Goal: Task Accomplishment & Management: Complete application form

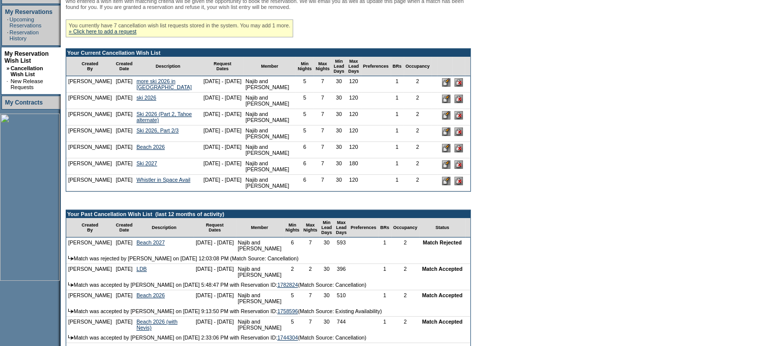
scroll to position [199, 0]
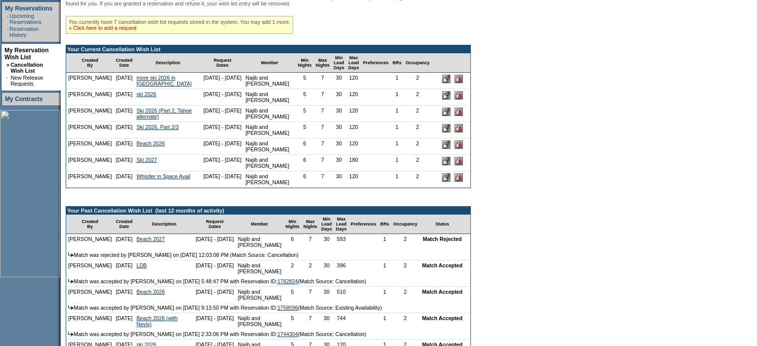
click at [107, 31] on link "» Click here to add a request" at bounding box center [103, 28] width 68 height 6
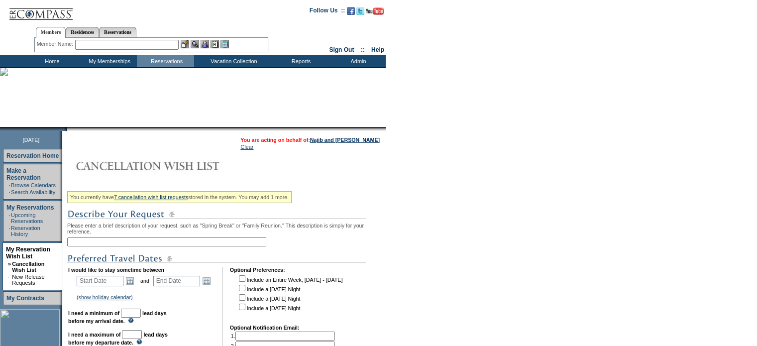
click at [98, 241] on input "text" at bounding box center [166, 241] width 199 height 9
type input "Beach 2027"
click at [129, 283] on link "Open the calendar popup." at bounding box center [129, 280] width 11 height 11
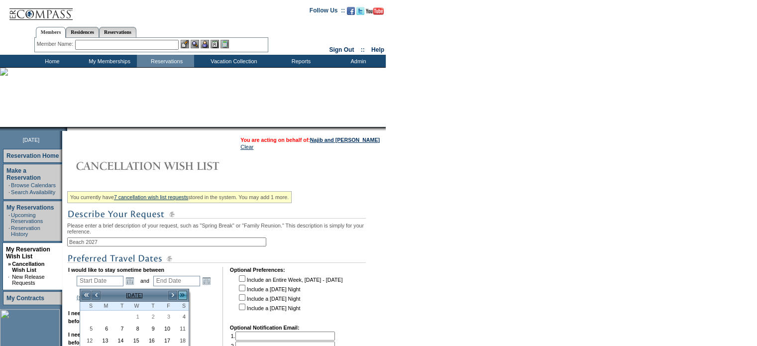
click at [180, 292] on link ">>" at bounding box center [183, 295] width 10 height 10
click at [178, 292] on link ">>" at bounding box center [183, 295] width 10 height 10
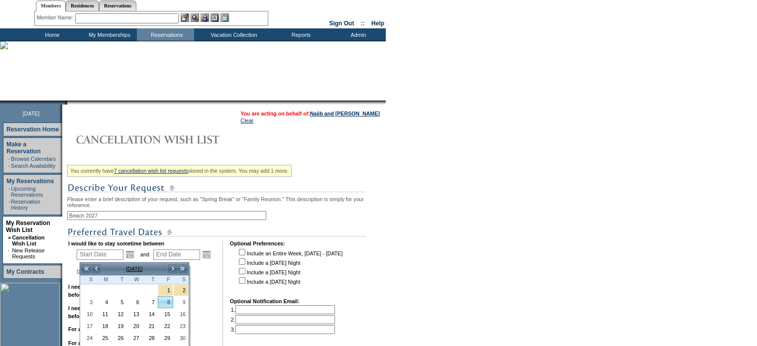
scroll to position [50, 0]
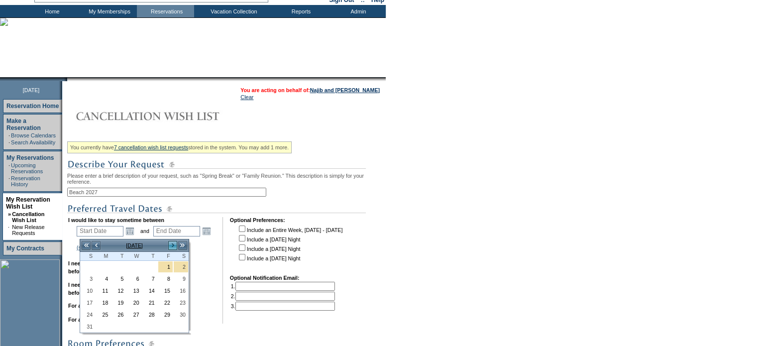
click at [171, 240] on link ">" at bounding box center [173, 245] width 10 height 10
click at [107, 264] on link "1" at bounding box center [103, 266] width 14 height 11
type input "[DATE]"
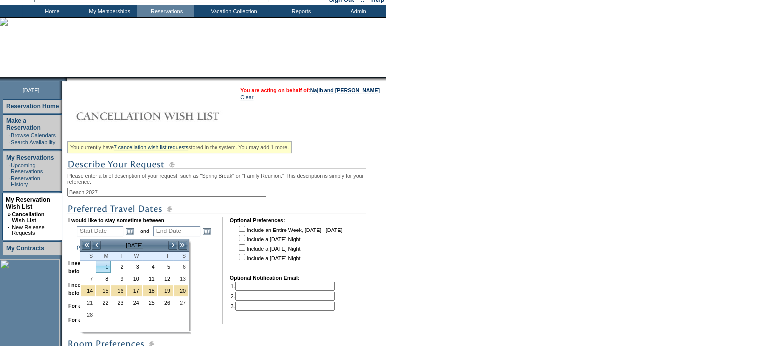
type input "[DATE]"
type input "490"
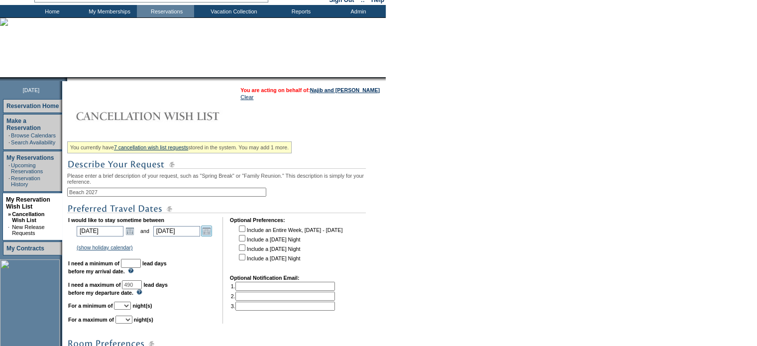
click at [207, 232] on link "Open the calendar popup." at bounding box center [206, 230] width 11 height 11
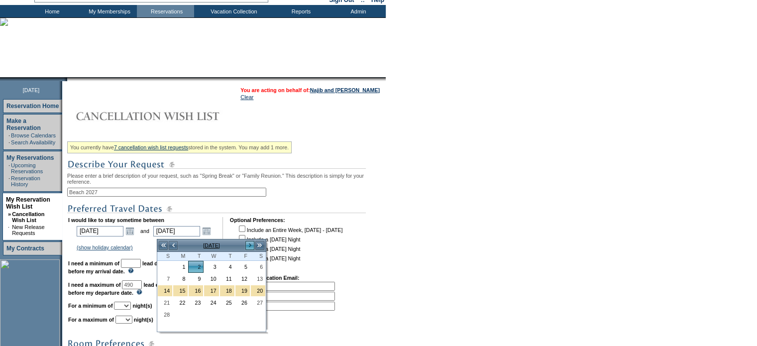
click at [251, 242] on link ">" at bounding box center [250, 245] width 10 height 10
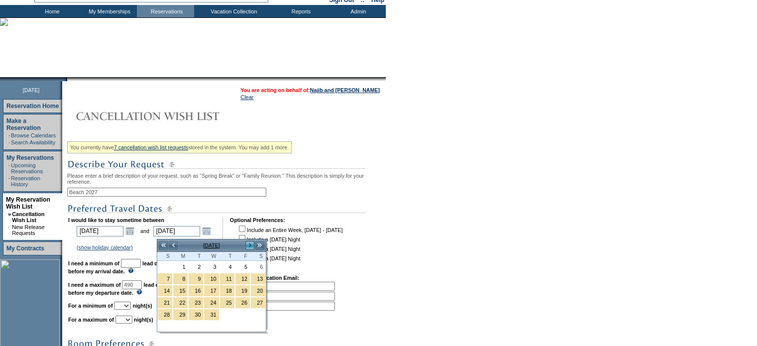
click at [251, 242] on link ">" at bounding box center [250, 245] width 10 height 10
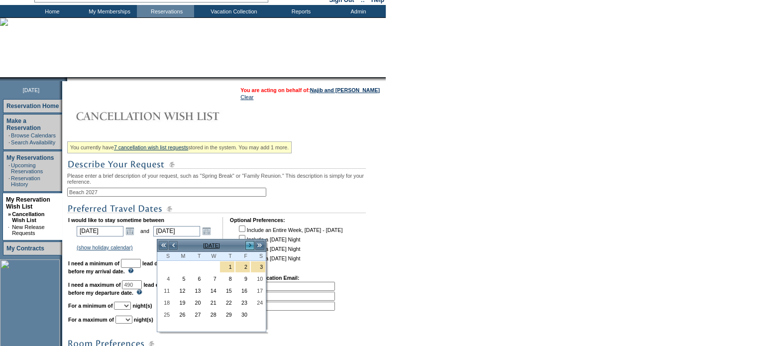
click at [251, 242] on link ">" at bounding box center [250, 245] width 10 height 10
click at [168, 276] on link "2" at bounding box center [165, 278] width 14 height 11
type input "[DATE]"
type input "579"
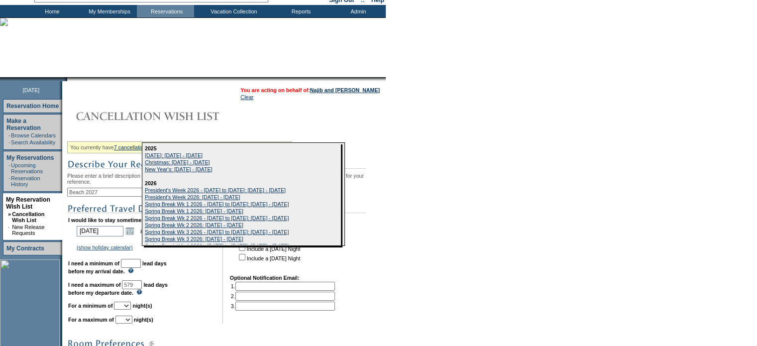
click at [141, 267] on input "text" at bounding box center [131, 263] width 20 height 9
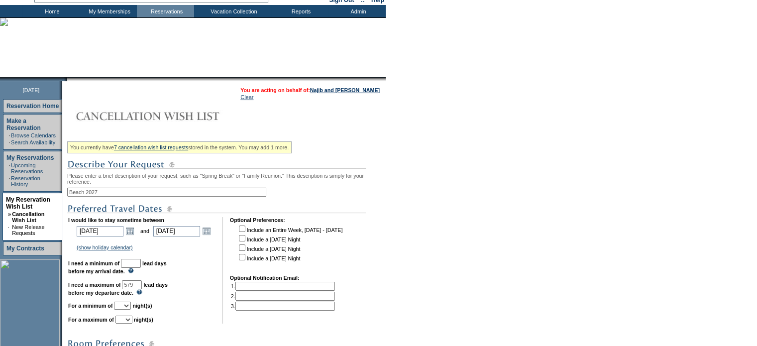
type input "30"
click at [142, 285] on input "579" at bounding box center [132, 284] width 20 height 9
type input "5"
type input "120"
click at [131, 309] on select "1 2 3 4 5 6 7 8 9 10 11 12 13 14" at bounding box center [122, 305] width 17 height 8
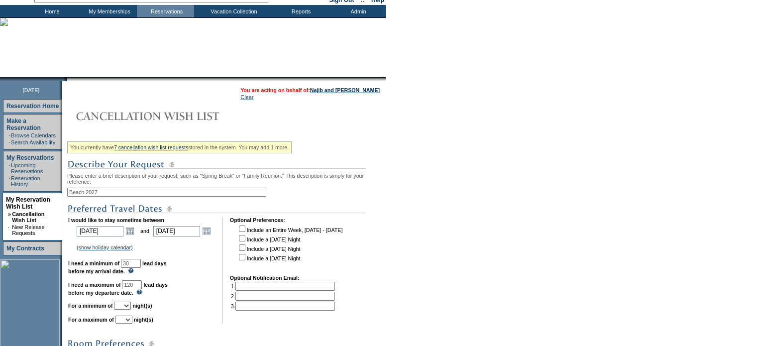
select select "6"
click at [126, 305] on select "1 2 3 4 5 6 7 8 9 10 11 12 13 14" at bounding box center [122, 305] width 17 height 8
click at [132, 323] on select "1 2 3 4 5 6 7 8 9 10 11 12 13 14" at bounding box center [123, 319] width 17 height 8
select select "7"
click at [127, 319] on select "1 2 3 4 5 6 7 8 9 10 11 12 13 14" at bounding box center [123, 319] width 17 height 8
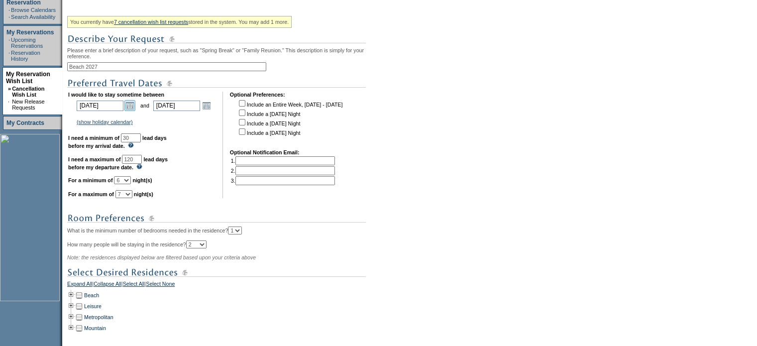
scroll to position [199, 0]
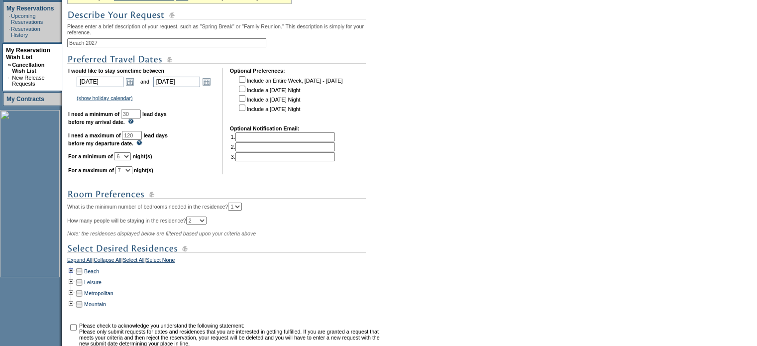
click at [75, 276] on td at bounding box center [71, 271] width 8 height 11
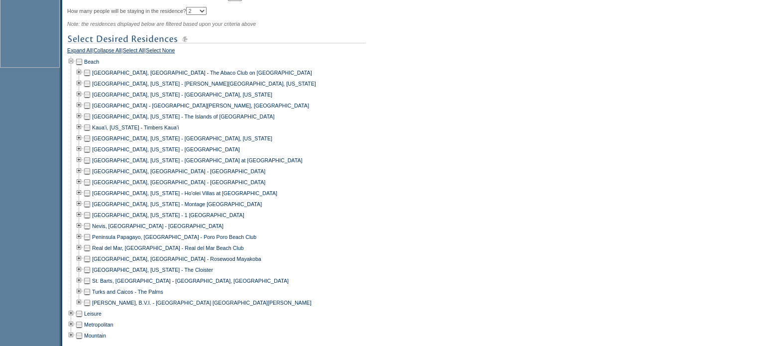
scroll to position [448, 0]
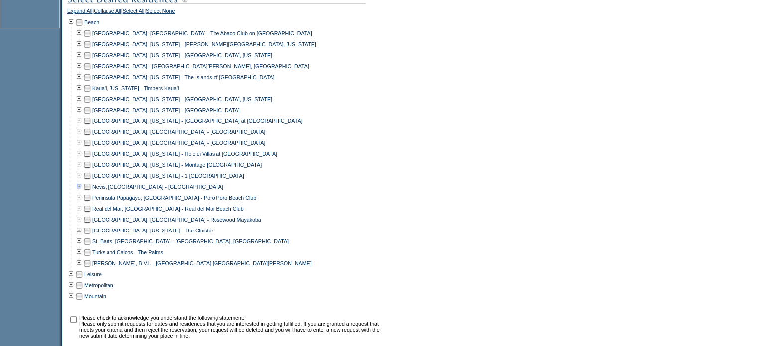
click at [82, 192] on td at bounding box center [79, 186] width 8 height 11
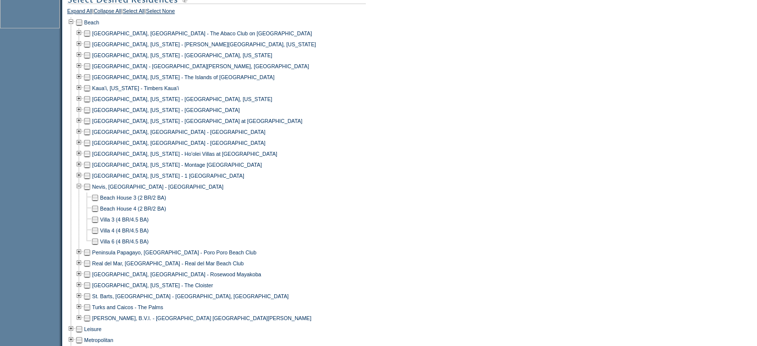
click at [98, 224] on td at bounding box center [95, 219] width 8 height 11
click at [98, 235] on td at bounding box center [95, 230] width 8 height 11
click at [98, 247] on td at bounding box center [95, 241] width 8 height 11
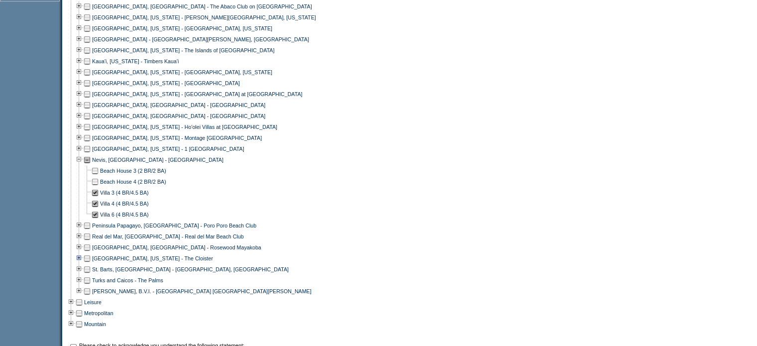
scroll to position [497, 0]
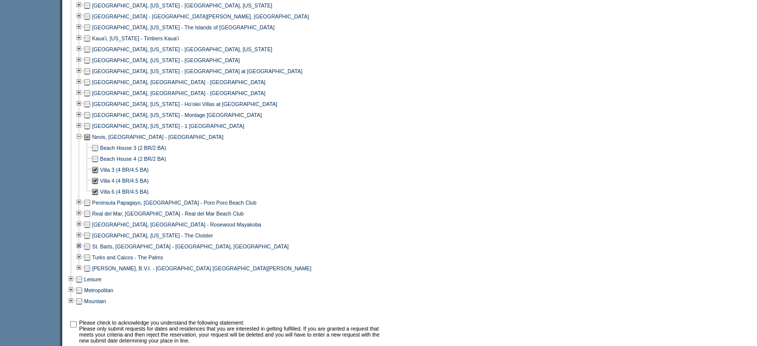
click at [83, 250] on td at bounding box center [79, 246] width 8 height 11
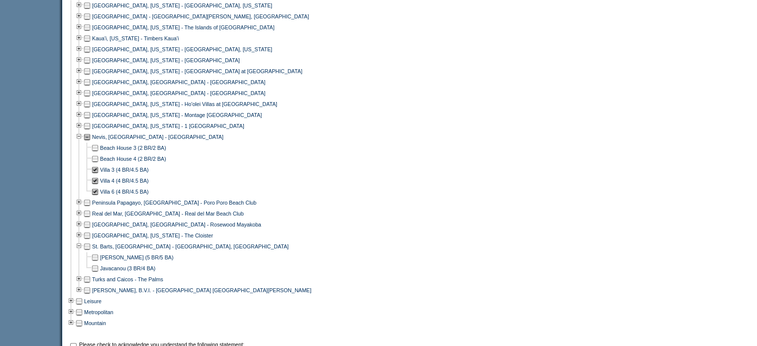
click at [98, 274] on td at bounding box center [95, 268] width 8 height 11
click at [91, 282] on td at bounding box center [87, 279] width 8 height 11
click at [82, 295] on td at bounding box center [79, 290] width 8 height 11
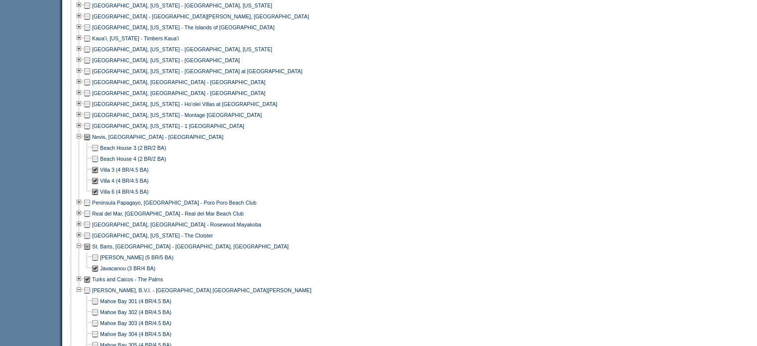
click at [87, 294] on td at bounding box center [87, 290] width 8 height 11
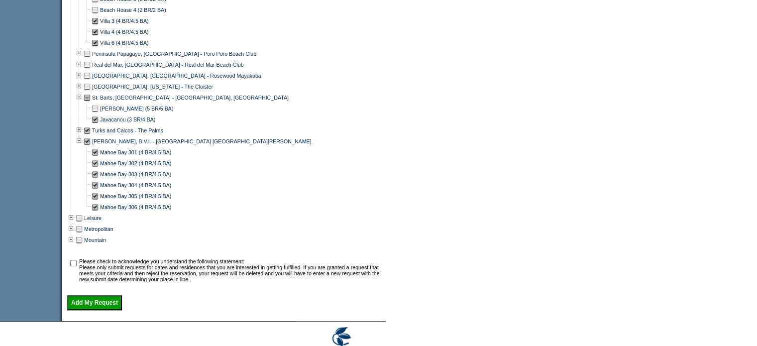
scroll to position [695, 0]
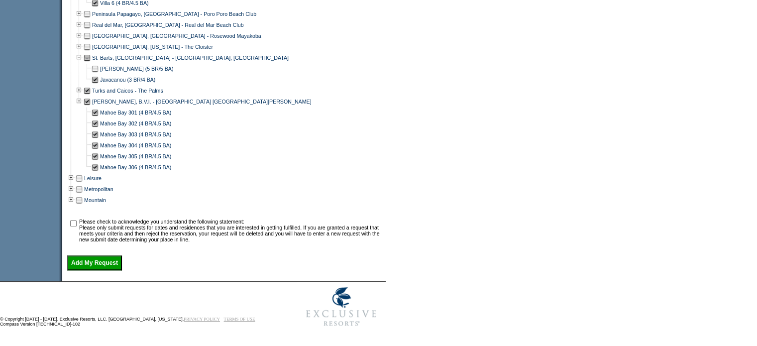
click at [77, 221] on input "checkbox" at bounding box center [73, 223] width 6 height 6
checkbox input "true"
click at [99, 258] on input "Add My Request" at bounding box center [94, 262] width 55 height 15
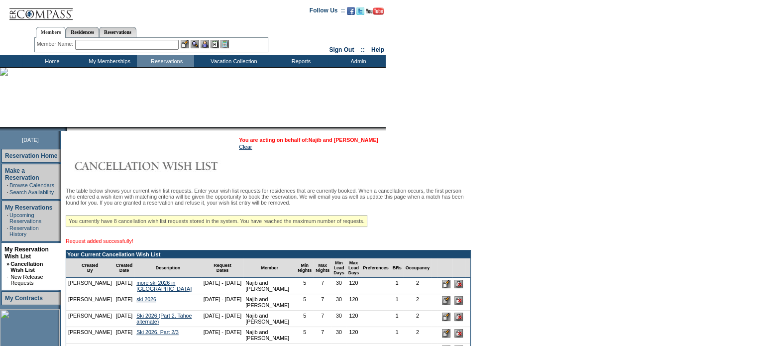
click at [341, 139] on link "Najib and [PERSON_NAME]" at bounding box center [343, 140] width 70 height 6
